Goal: Register for event/course

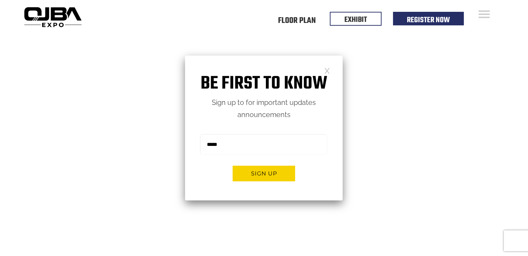
click at [318, 73] on h1 "Be first to know" at bounding box center [264, 84] width 158 height 22
click at [326, 68] on link at bounding box center [327, 70] width 6 height 6
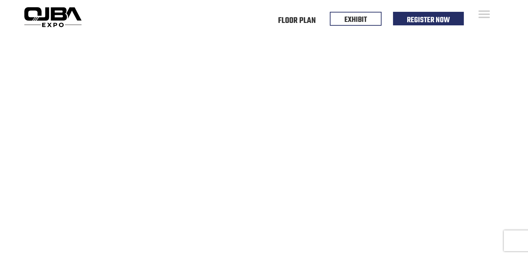
click at [178, 5] on div "Floor Plan Floor Plan Events Floor Plan EXHIBIT Register Now" at bounding box center [295, 17] width 423 height 34
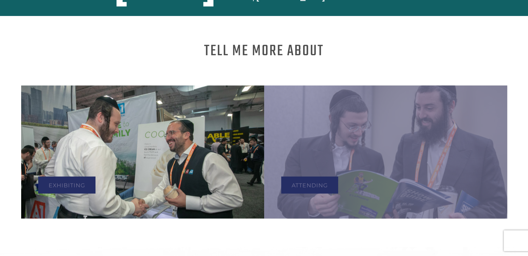
scroll to position [347, 0]
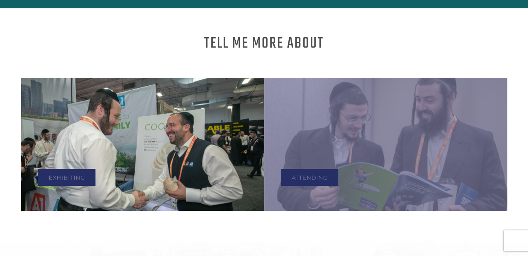
drag, startPoint x: 192, startPoint y: 23, endPoint x: 234, endPoint y: -27, distance: 64.8
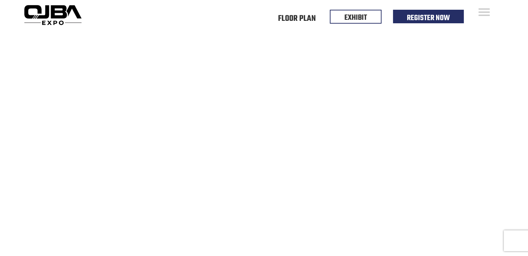
scroll to position [0, 0]
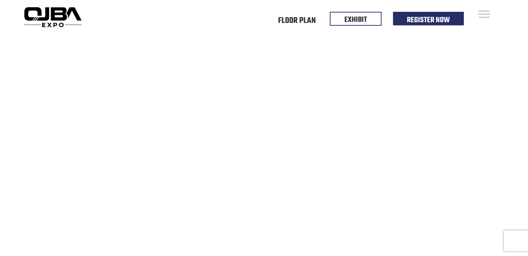
drag, startPoint x: 332, startPoint y: 95, endPoint x: 340, endPoint y: 95, distance: 8.0
click at [340, 95] on video at bounding box center [264, 166] width 528 height 264
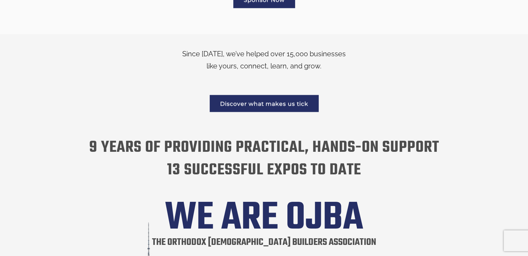
scroll to position [974, 0]
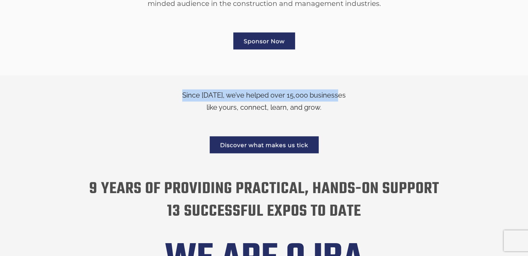
drag, startPoint x: 522, startPoint y: 69, endPoint x: 533, endPoint y: 47, distance: 25.2
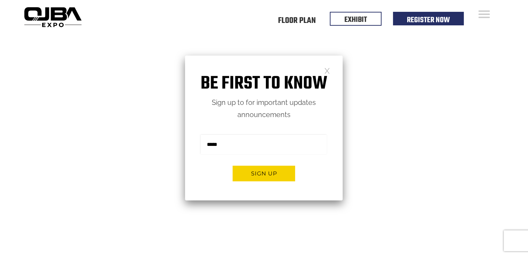
click at [329, 71] on link at bounding box center [327, 70] width 6 height 6
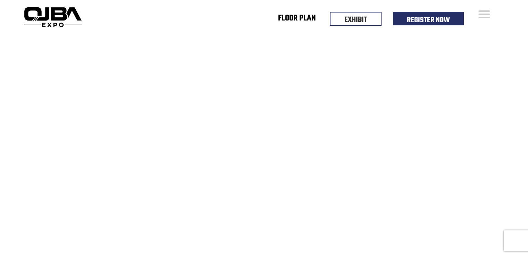
click at [302, 18] on link "Floor Plan" at bounding box center [297, 19] width 38 height 2
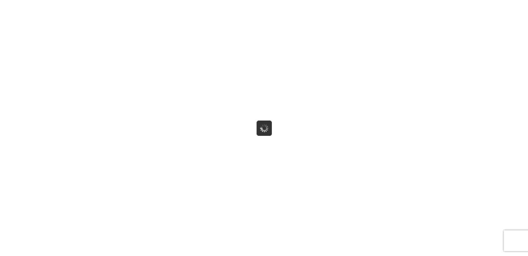
click at [372, 174] on video at bounding box center [264, 133] width 528 height 264
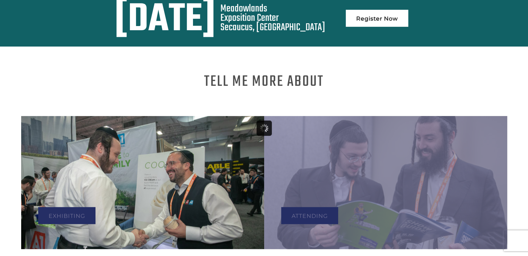
scroll to position [311, 0]
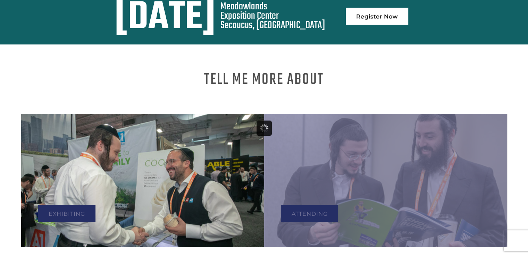
click at [368, 176] on div "Attending" at bounding box center [385, 180] width 243 height 133
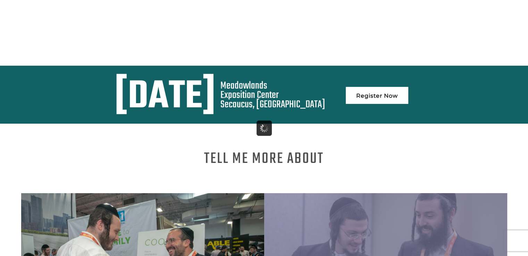
scroll to position [246, 0]
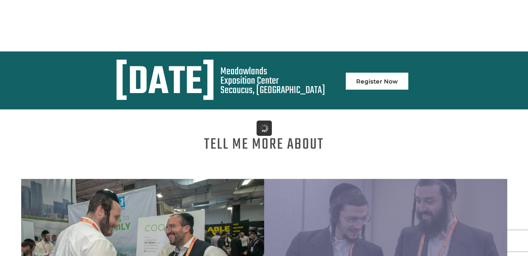
click at [408, 73] on link "Register Now" at bounding box center [377, 81] width 63 height 17
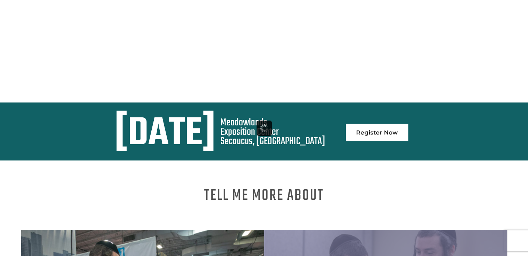
scroll to position [195, 0]
click at [408, 125] on link "Register Now" at bounding box center [377, 132] width 63 height 17
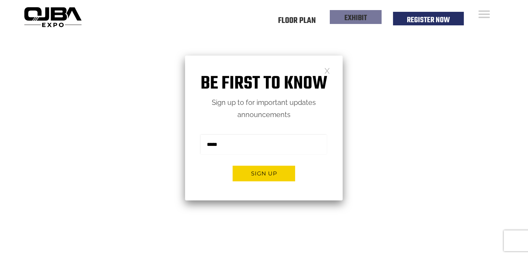
click at [375, 18] on li "EXHIBIT" at bounding box center [356, 17] width 52 height 14
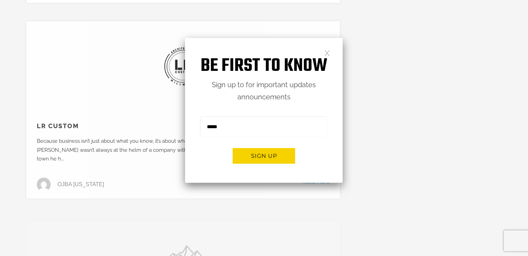
scroll to position [507, 0]
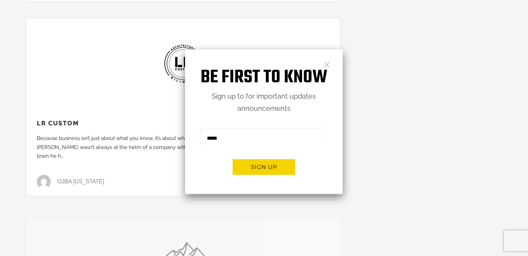
drag, startPoint x: 438, startPoint y: 96, endPoint x: 440, endPoint y: 91, distance: 5.0
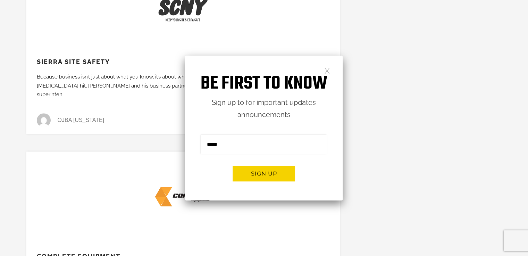
scroll to position [0, 0]
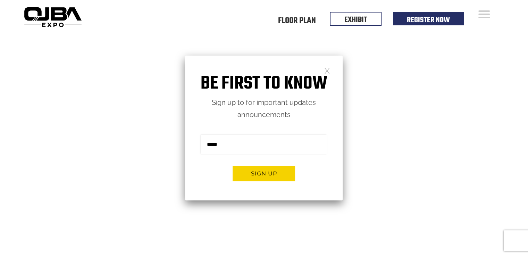
click at [158, 119] on video at bounding box center [264, 166] width 528 height 264
click at [328, 70] on link at bounding box center [327, 70] width 6 height 6
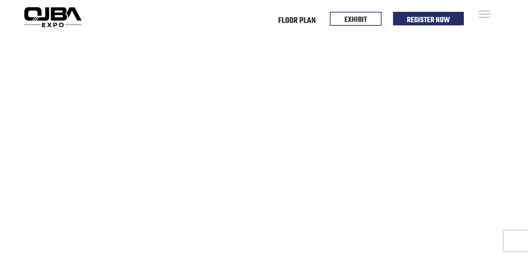
click at [263, 183] on video at bounding box center [264, 166] width 528 height 264
click at [95, 52] on video at bounding box center [264, 166] width 528 height 264
